Goal: Transaction & Acquisition: Purchase product/service

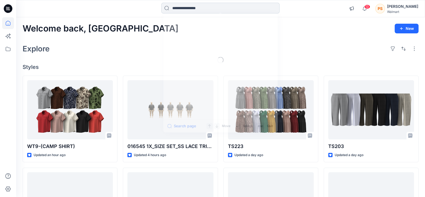
click at [191, 12] on input at bounding box center [220, 8] width 118 height 11
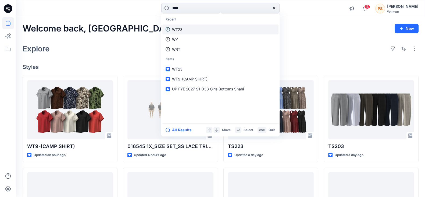
type input "*****"
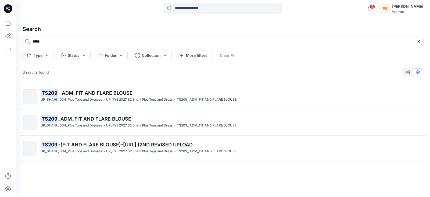
click at [95, 91] on span "_ ADM_FIT AND FLARE BLOUSE" at bounding box center [95, 93] width 74 height 6
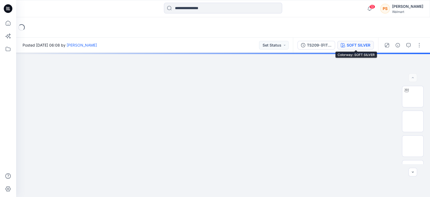
click at [355, 41] on button "SOFT SILVER" at bounding box center [355, 45] width 37 height 9
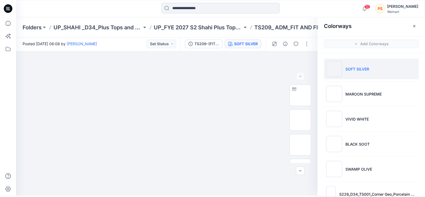
click at [369, 70] on li "SOFT SILVER" at bounding box center [371, 69] width 95 height 20
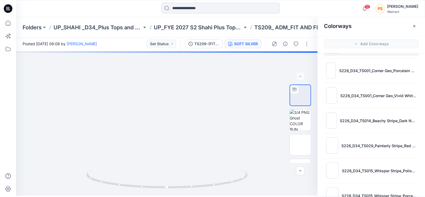
scroll to position [141, 0]
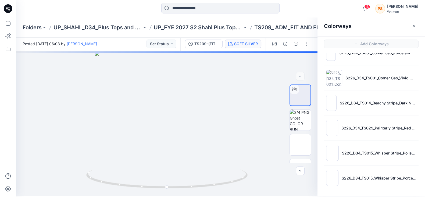
click at [414, 26] on icon "button" at bounding box center [414, 26] width 4 height 4
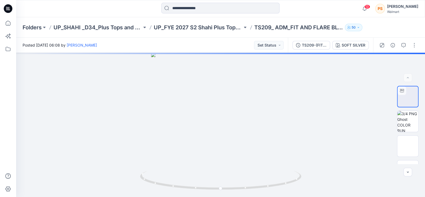
scroll to position [0, 0]
click at [361, 44] on div "SOFT SILVER" at bounding box center [359, 45] width 24 height 6
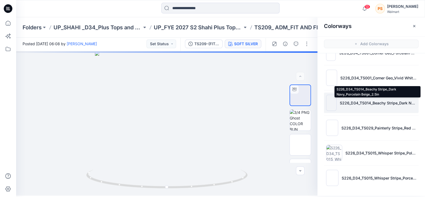
scroll to position [1, 0]
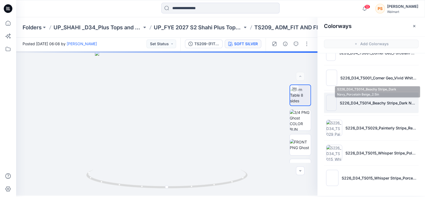
click at [373, 101] on p "S226_D34_TS014_Beachy Stripe_Dark Navy_Porcelain Beige_2.5in" at bounding box center [378, 103] width 77 height 6
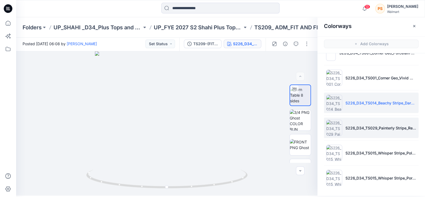
click at [364, 132] on li "S226_D34_TS029_Painterly Stripe_Red Rooster_32cm.tif" at bounding box center [371, 127] width 95 height 20
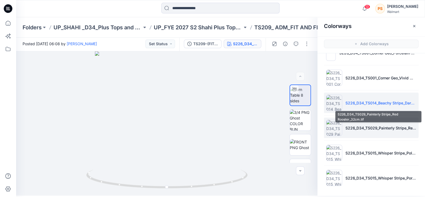
click at [361, 127] on p "S226_D34_TS029_Painterly Stripe_Red Rooster_32cm.tif" at bounding box center [380, 128] width 71 height 6
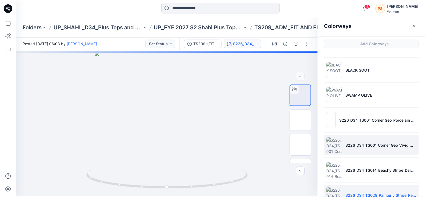
scroll to position [141, 0]
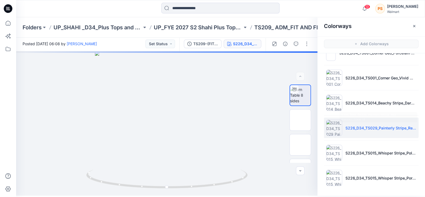
click at [357, 123] on li "S226_D34_TS029_Painterly Stripe_Red Rooster_32cm.tif" at bounding box center [371, 127] width 95 height 20
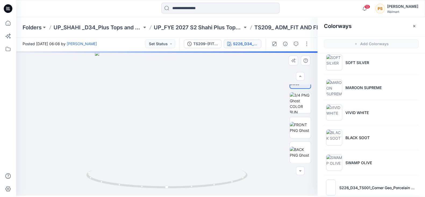
scroll to position [0, 0]
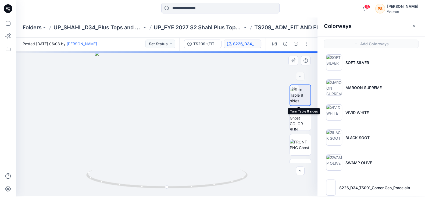
click at [297, 99] on img at bounding box center [300, 95] width 20 height 17
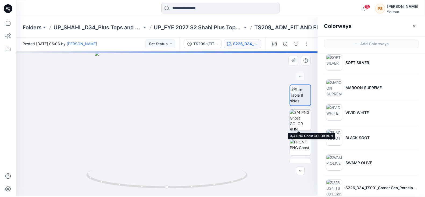
click at [304, 125] on img at bounding box center [300, 119] width 21 height 21
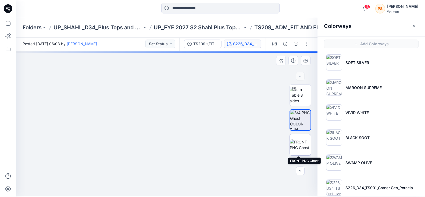
click at [306, 141] on img at bounding box center [300, 144] width 21 height 11
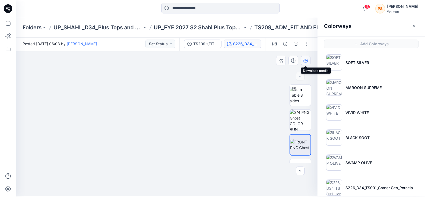
click at [306, 58] on icon "button" at bounding box center [305, 60] width 4 height 4
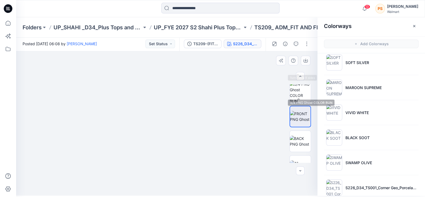
scroll to position [33, 0]
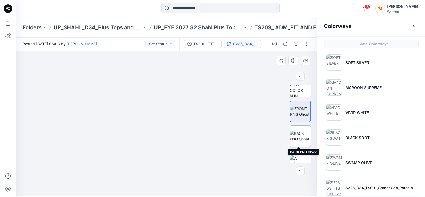
click at [301, 137] on img at bounding box center [300, 135] width 21 height 11
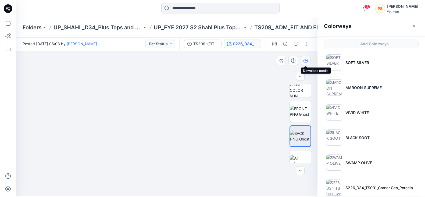
click at [307, 61] on icon "button" at bounding box center [305, 60] width 4 height 4
click at [301, 107] on img at bounding box center [300, 111] width 21 height 11
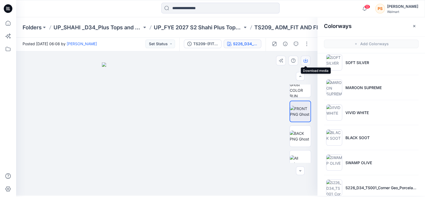
click at [306, 60] on icon "button" at bounding box center [305, 60] width 4 height 4
click at [299, 89] on img at bounding box center [300, 86] width 21 height 21
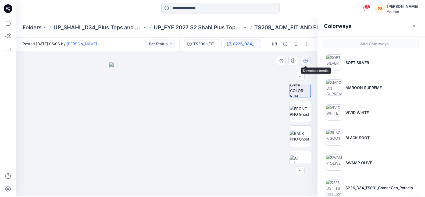
click at [307, 60] on icon "button" at bounding box center [305, 60] width 4 height 4
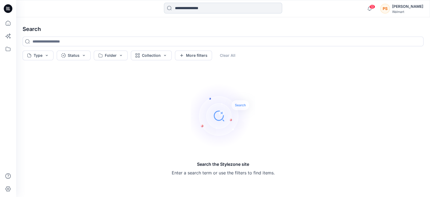
click at [186, 9] on input at bounding box center [223, 8] width 118 height 11
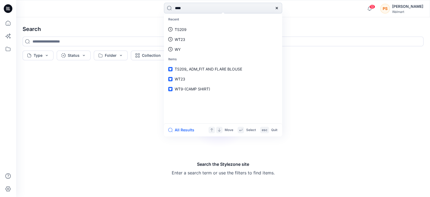
type input "*****"
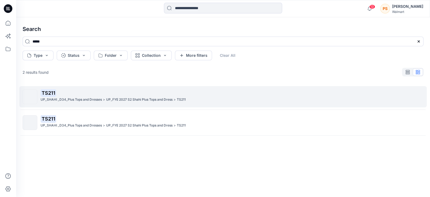
click at [86, 94] on p "TS211" at bounding box center [232, 93] width 383 height 8
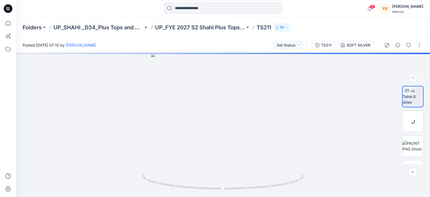
click at [361, 50] on div "TS211 SOFT SILVER" at bounding box center [342, 45] width 71 height 15
click at [361, 45] on div "SOFT SILVER" at bounding box center [359, 45] width 24 height 6
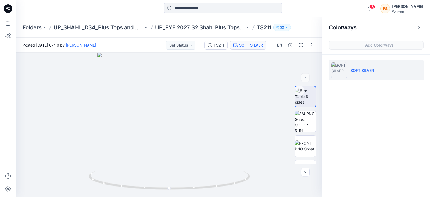
click at [13, 9] on div at bounding box center [7, 8] width 17 height 17
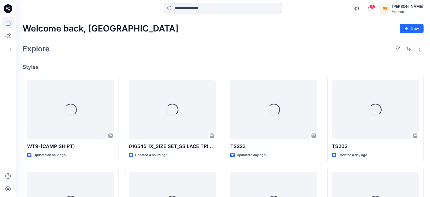
click at [198, 9] on input at bounding box center [223, 8] width 118 height 11
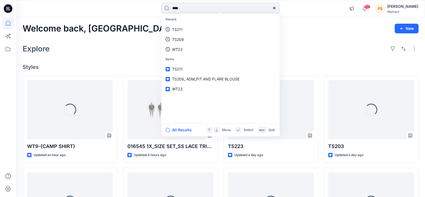
type input "*****"
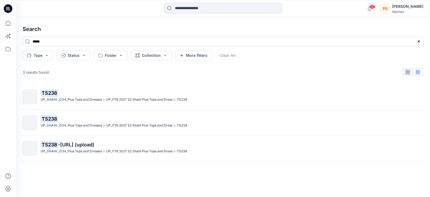
drag, startPoint x: 90, startPoint y: 86, endPoint x: 203, endPoint y: 76, distance: 113.9
click at [90, 86] on link "TS238 UP_SHAHI _D34_Plus Tops and Dresses > UP_FYE 2027 S2 Shahi Plus Tops and …" at bounding box center [222, 96] width 407 height 21
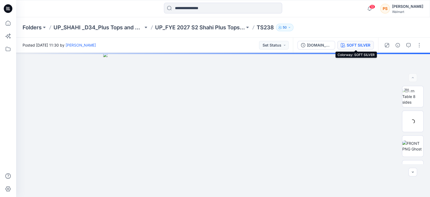
click at [357, 45] on div "SOFT SILVER" at bounding box center [359, 45] width 24 height 6
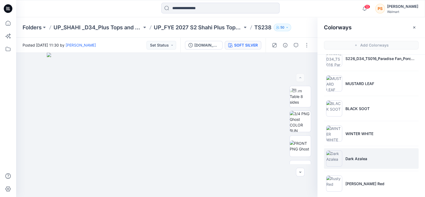
scroll to position [216, 0]
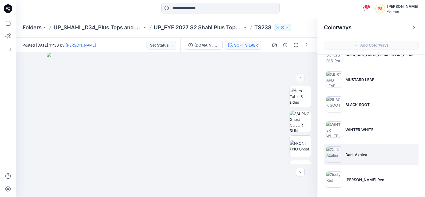
click at [368, 155] on li "Dark Azalea" at bounding box center [371, 154] width 95 height 20
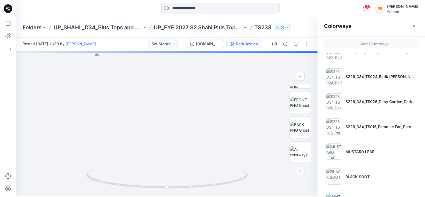
scroll to position [81, 0]
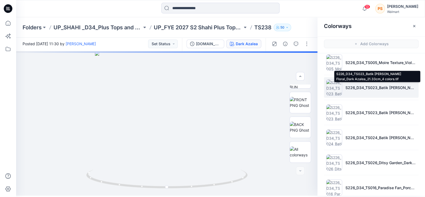
click at [358, 89] on p "S226_D34_TS023_Batik [PERSON_NAME] Floral_Dark Azalea_21.33cm_4 colors.tif" at bounding box center [380, 88] width 71 height 6
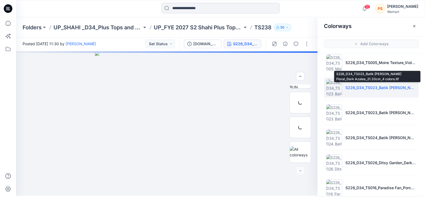
click at [357, 85] on p "S226_D34_TS023_Batik [PERSON_NAME] Floral_Dark Azalea_21.33cm_4 colors.tif" at bounding box center [380, 88] width 71 height 6
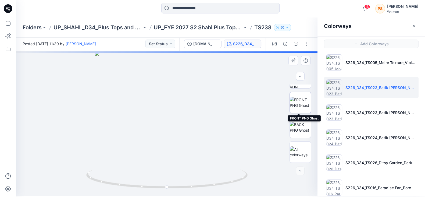
click at [301, 101] on img at bounding box center [300, 102] width 21 height 11
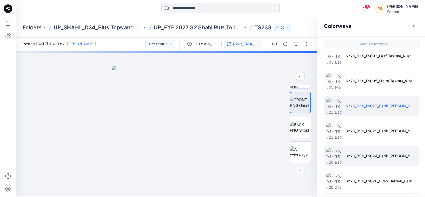
scroll to position [48, 0]
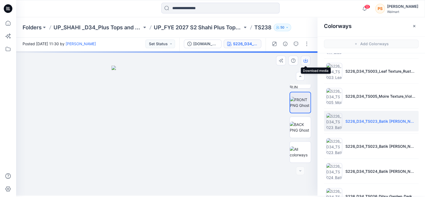
click at [306, 60] on icon "button" at bounding box center [305, 60] width 2 height 3
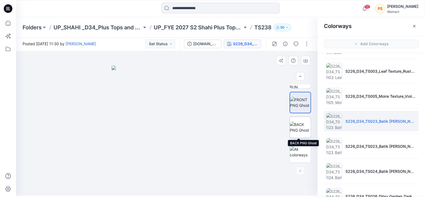
click at [301, 124] on img at bounding box center [300, 126] width 21 height 11
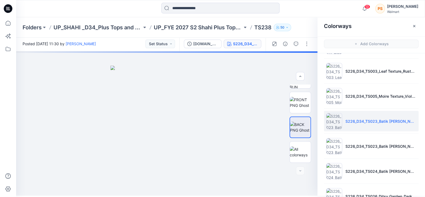
click at [88, 5] on div at bounding box center [67, 9] width 102 height 12
click at [307, 60] on icon "button" at bounding box center [305, 60] width 4 height 3
